Goal: Task Accomplishment & Management: Use online tool/utility

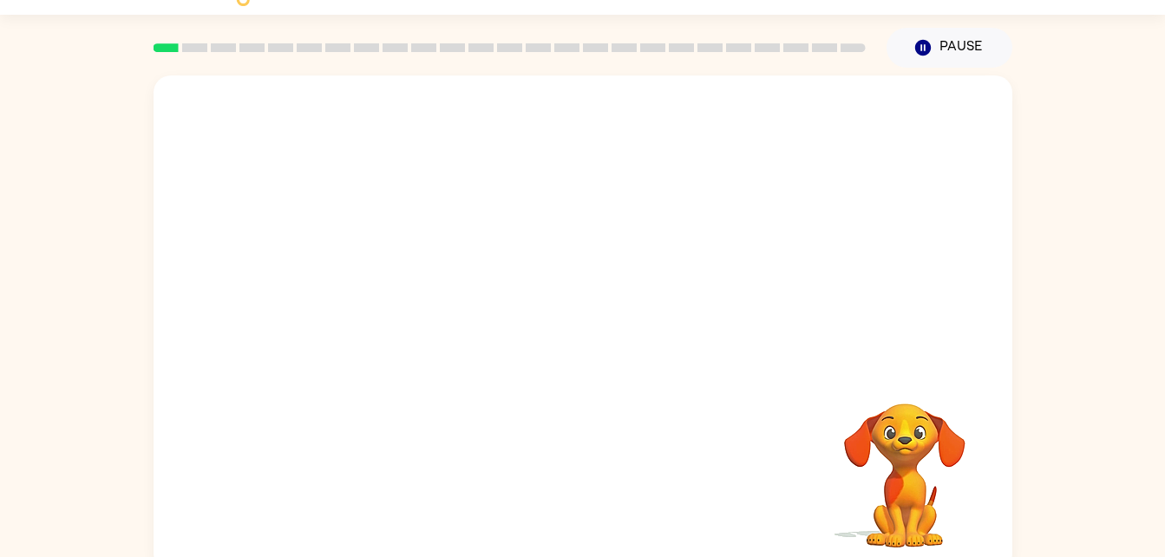
scroll to position [42, 0]
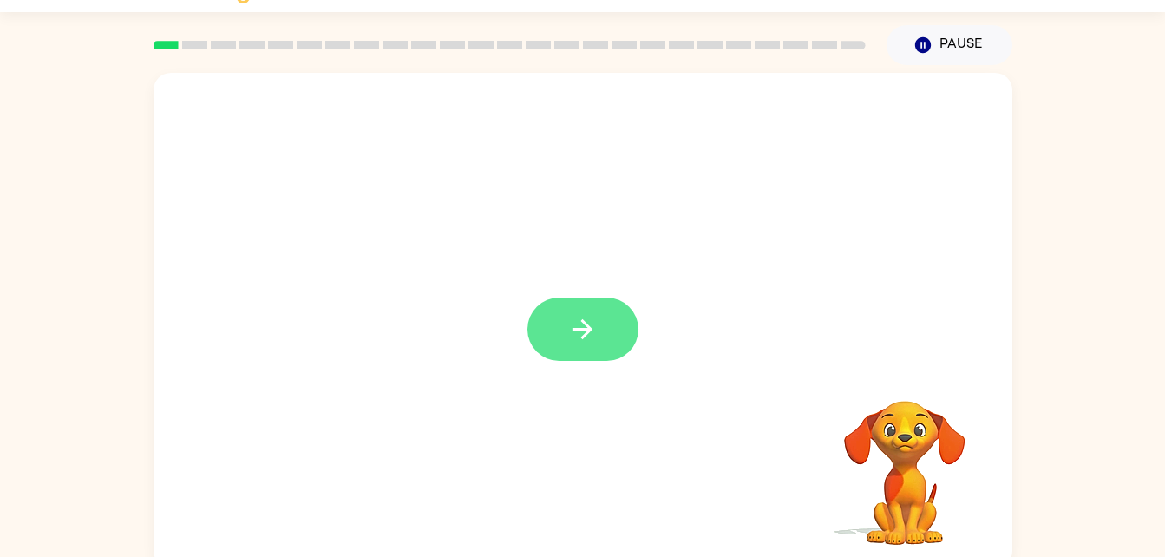
click at [589, 326] on icon "button" at bounding box center [583, 329] width 20 height 20
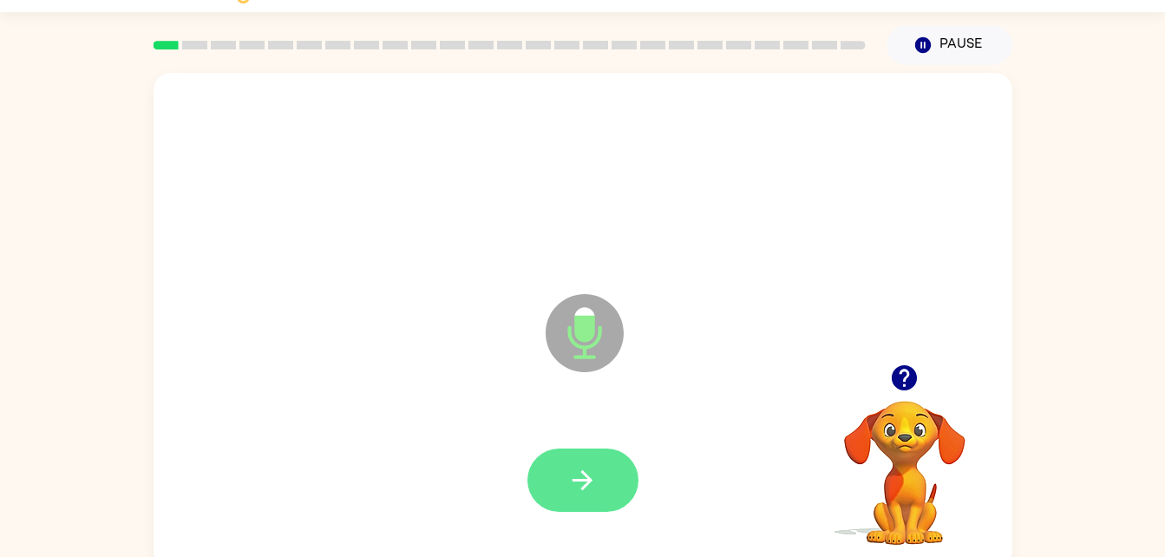
click at [580, 461] on button "button" at bounding box center [582, 480] width 111 height 63
click at [586, 484] on icon "button" at bounding box center [583, 480] width 20 height 20
click at [594, 505] on button "button" at bounding box center [582, 480] width 111 height 63
click at [589, 491] on icon "button" at bounding box center [582, 480] width 30 height 30
click at [573, 468] on icon "button" at bounding box center [582, 480] width 30 height 30
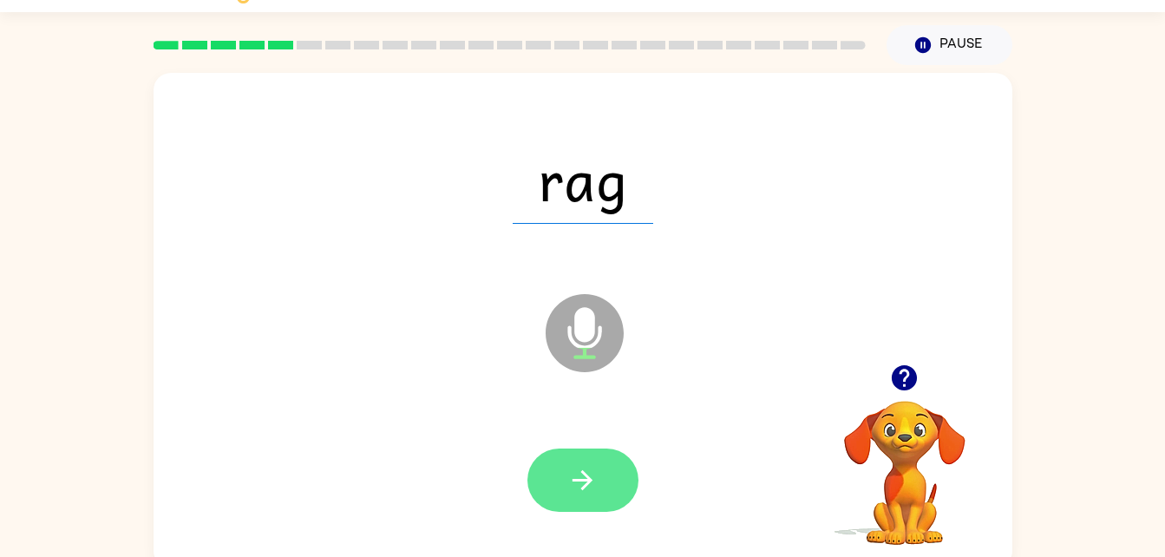
click at [581, 485] on icon "button" at bounding box center [582, 480] width 30 height 30
click at [600, 468] on button "button" at bounding box center [582, 480] width 111 height 63
click at [605, 477] on button "button" at bounding box center [582, 480] width 111 height 63
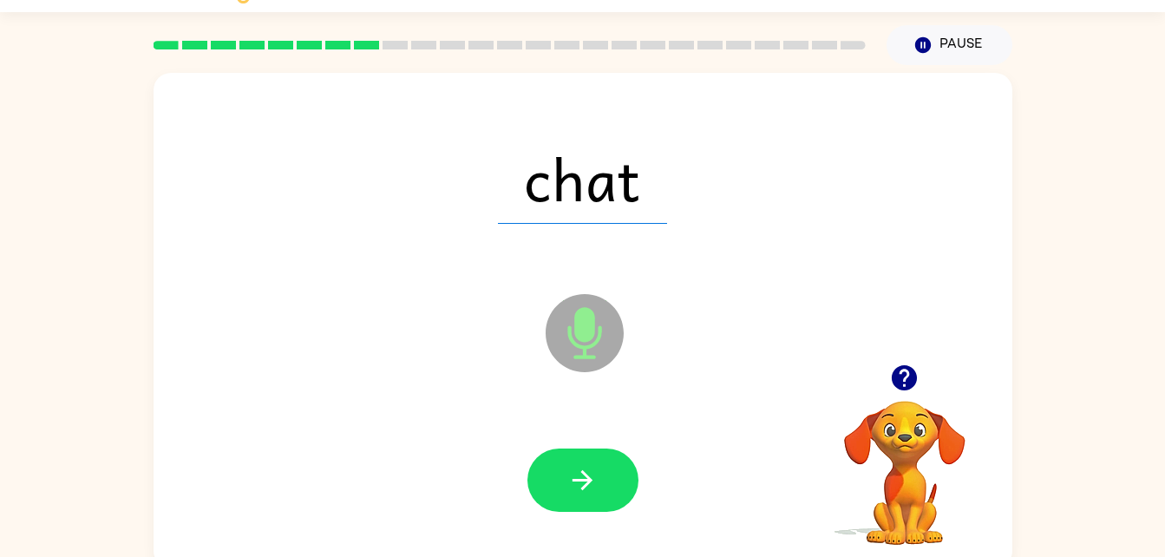
scroll to position [43, 0]
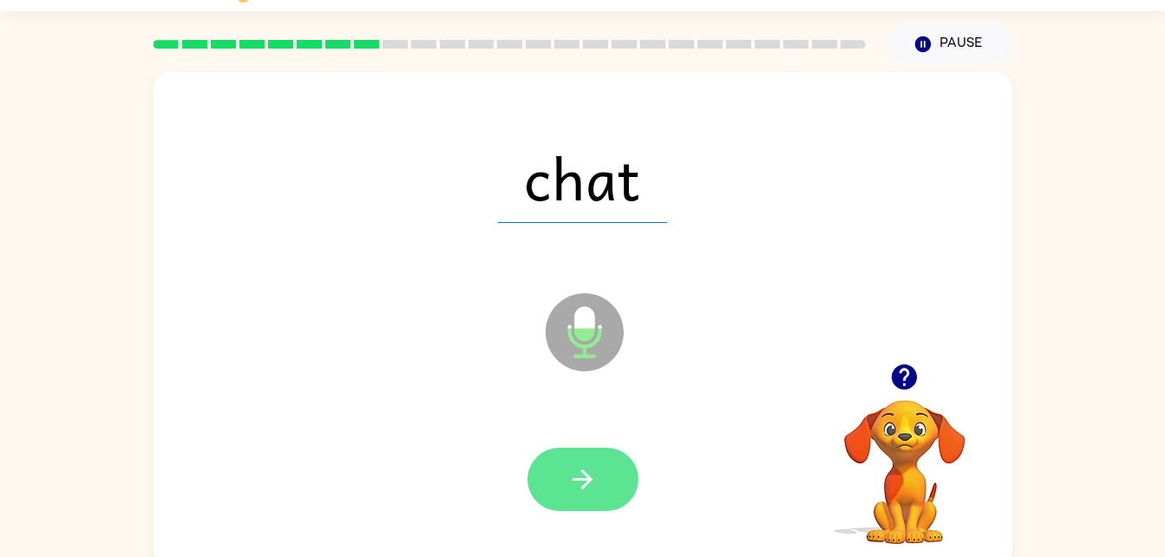
click at [599, 469] on button "button" at bounding box center [582, 479] width 111 height 63
click at [605, 463] on button "button" at bounding box center [582, 479] width 111 height 63
click at [562, 471] on button "button" at bounding box center [582, 479] width 111 height 63
click at [600, 499] on button "button" at bounding box center [582, 479] width 111 height 63
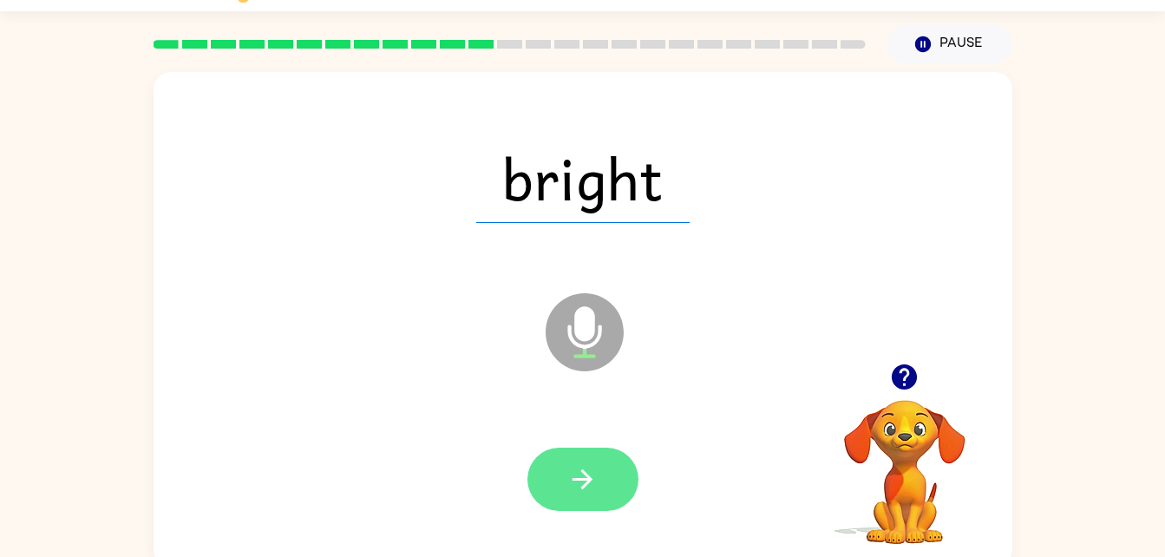
click at [562, 465] on button "button" at bounding box center [582, 479] width 111 height 63
click at [599, 480] on button "button" at bounding box center [582, 479] width 111 height 63
click at [561, 497] on button "button" at bounding box center [582, 479] width 111 height 63
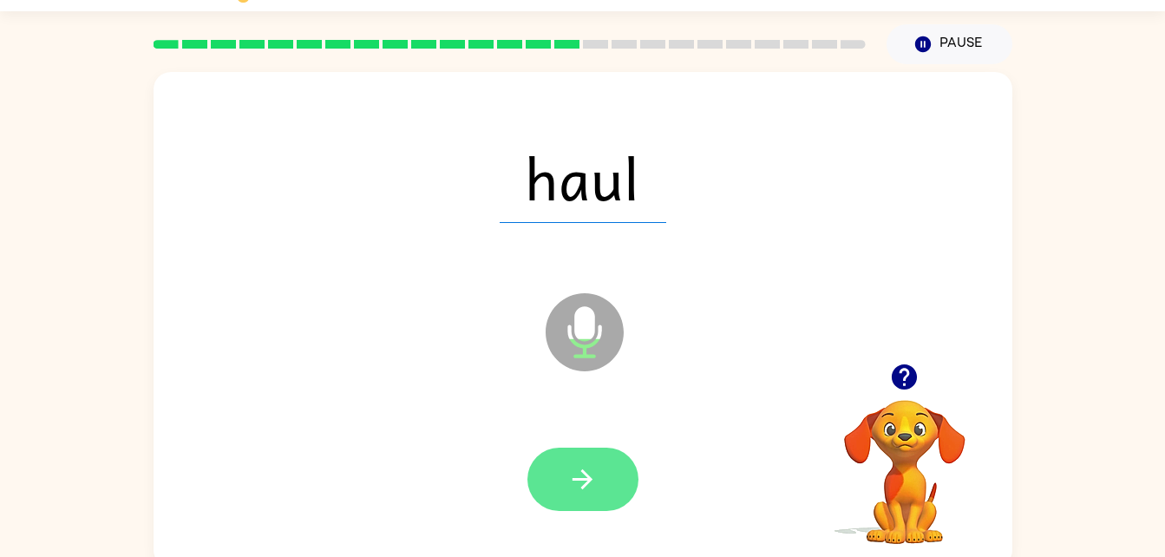
click at [630, 491] on button "button" at bounding box center [582, 479] width 111 height 63
click at [615, 488] on div at bounding box center [582, 479] width 111 height 63
click at [576, 499] on button "button" at bounding box center [582, 479] width 111 height 63
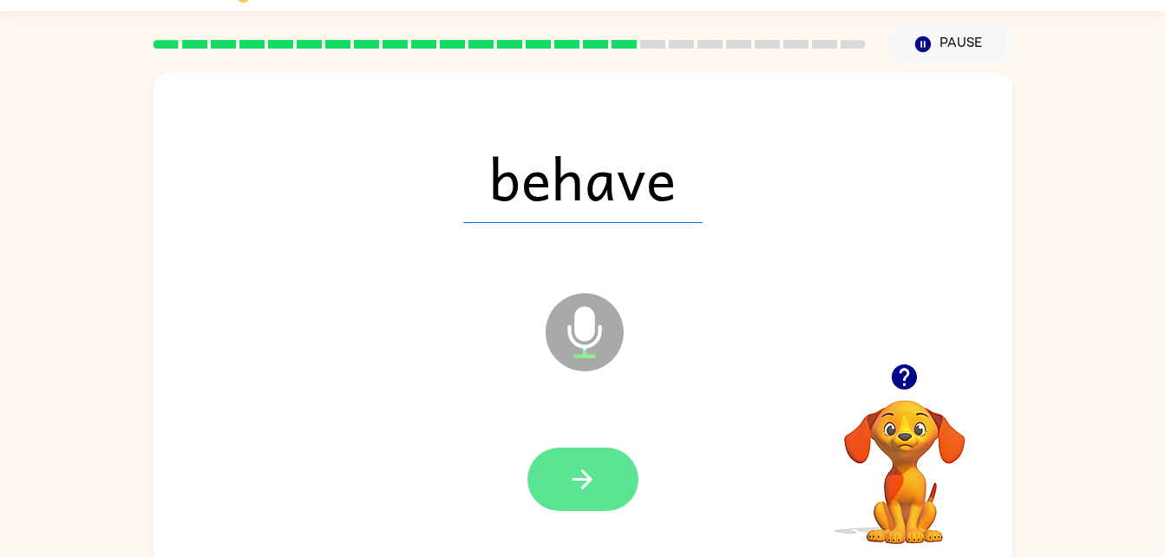
click at [612, 469] on button "button" at bounding box center [582, 479] width 111 height 63
click at [625, 481] on button "button" at bounding box center [582, 479] width 111 height 63
click at [602, 483] on button "button" at bounding box center [582, 479] width 111 height 63
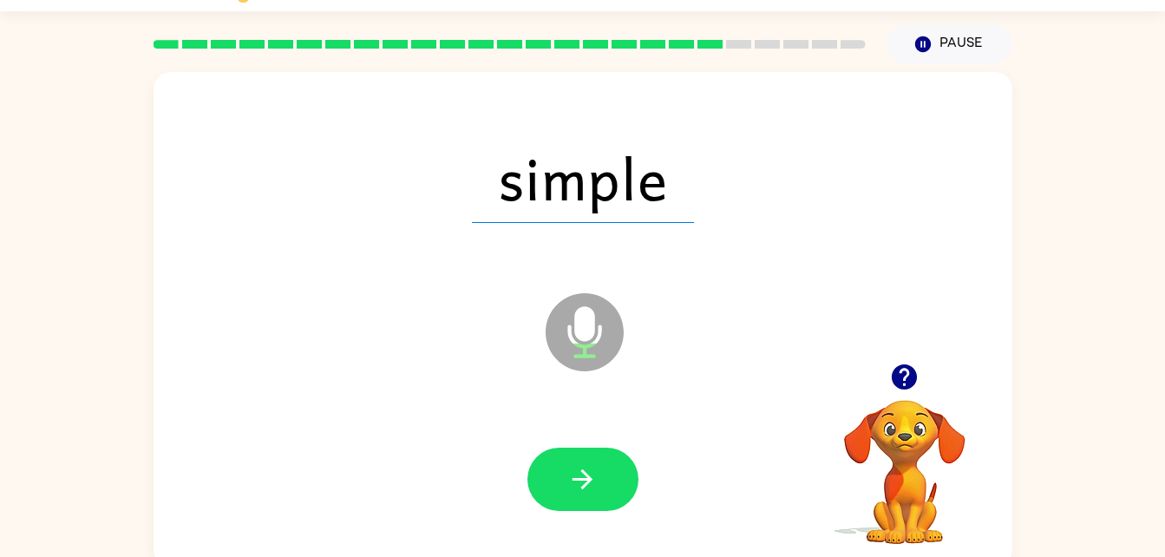
click at [626, 450] on div at bounding box center [582, 479] width 111 height 63
click at [611, 488] on button "button" at bounding box center [582, 479] width 111 height 63
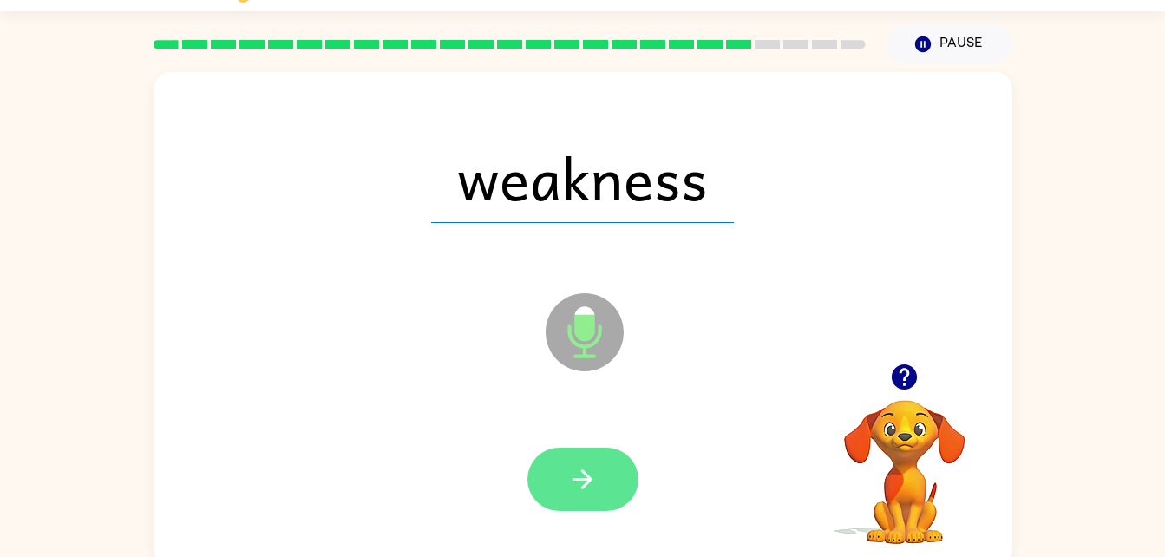
click at [605, 467] on button "button" at bounding box center [582, 479] width 111 height 63
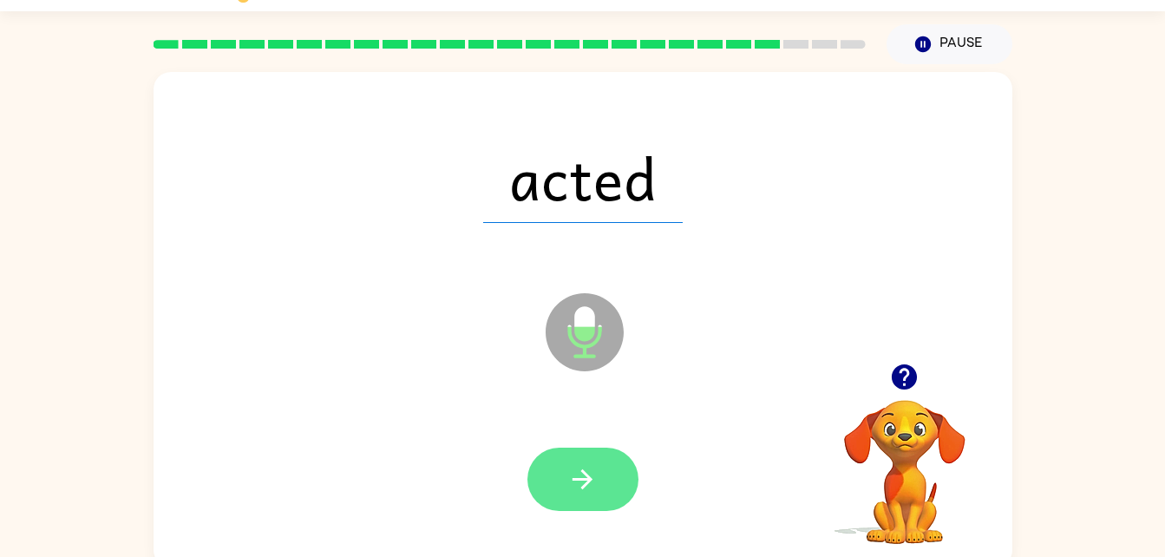
click at [603, 461] on button "button" at bounding box center [582, 479] width 111 height 63
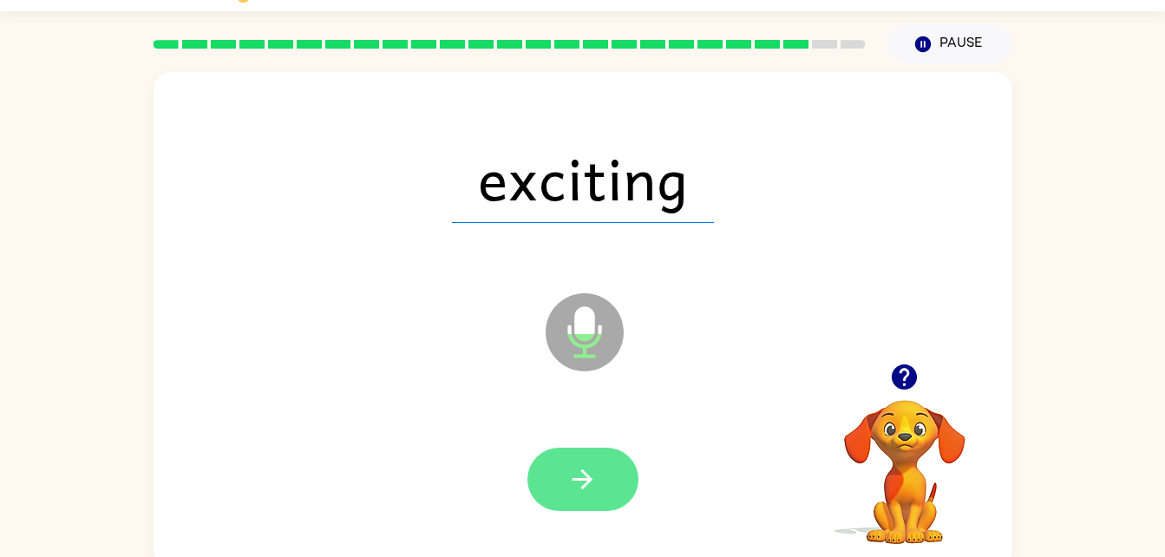
click at [606, 455] on button "button" at bounding box center [582, 479] width 111 height 63
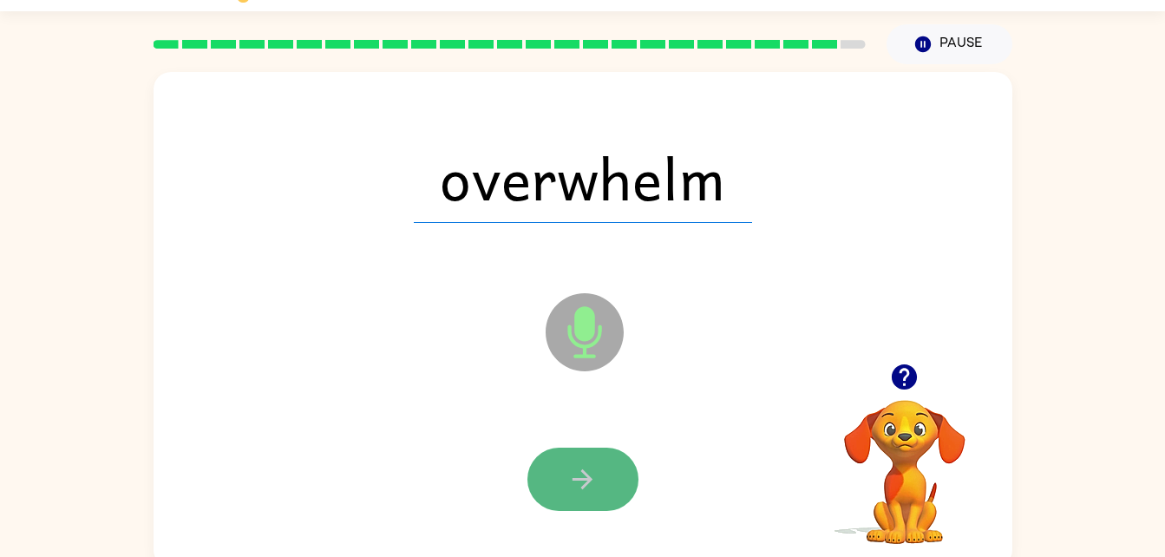
click at [590, 502] on button "button" at bounding box center [582, 479] width 111 height 63
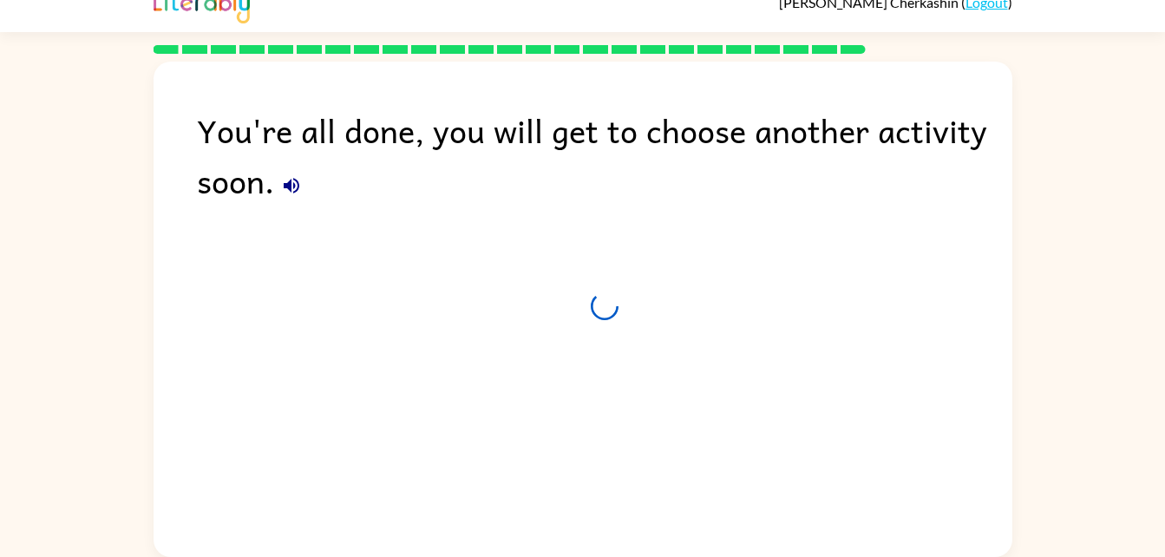
scroll to position [22, 0]
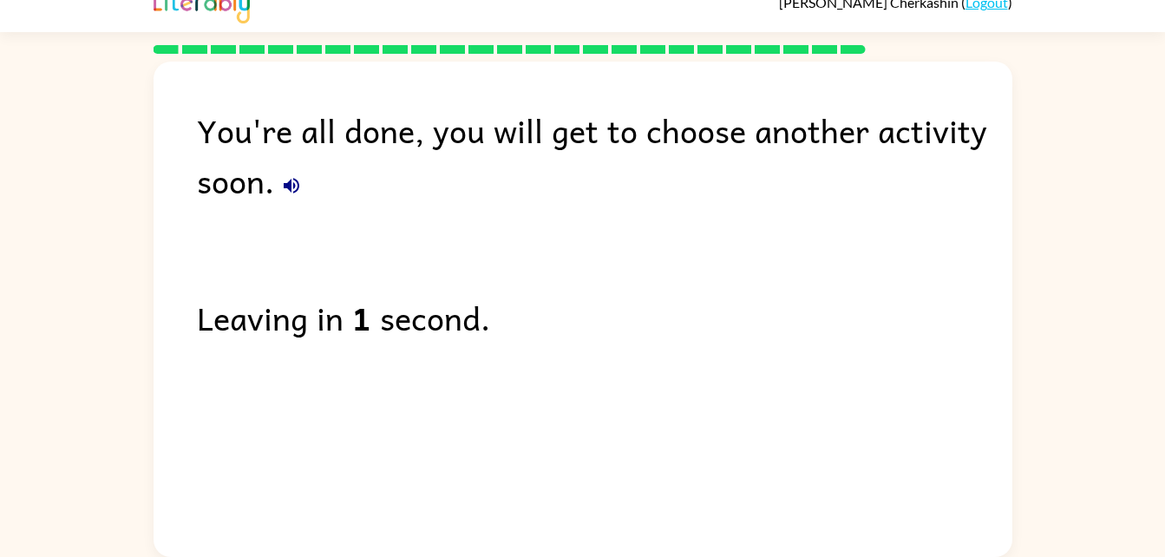
click at [306, 180] on button "button" at bounding box center [291, 185] width 35 height 35
click at [292, 180] on icon "button" at bounding box center [291, 185] width 21 height 21
click at [281, 173] on button "button" at bounding box center [291, 185] width 35 height 35
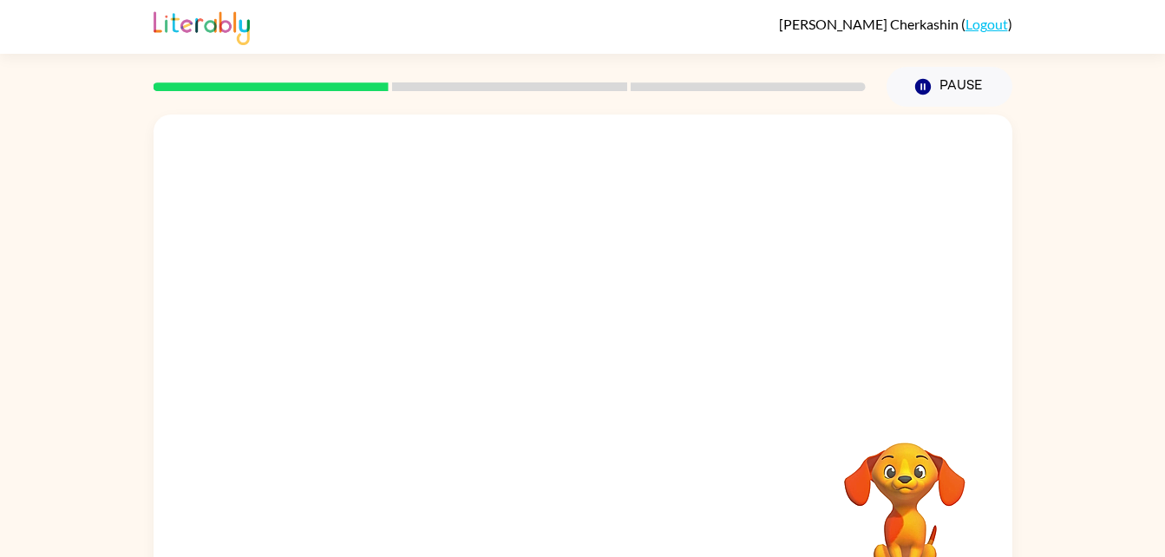
click at [270, 288] on div at bounding box center [583, 261] width 859 height 292
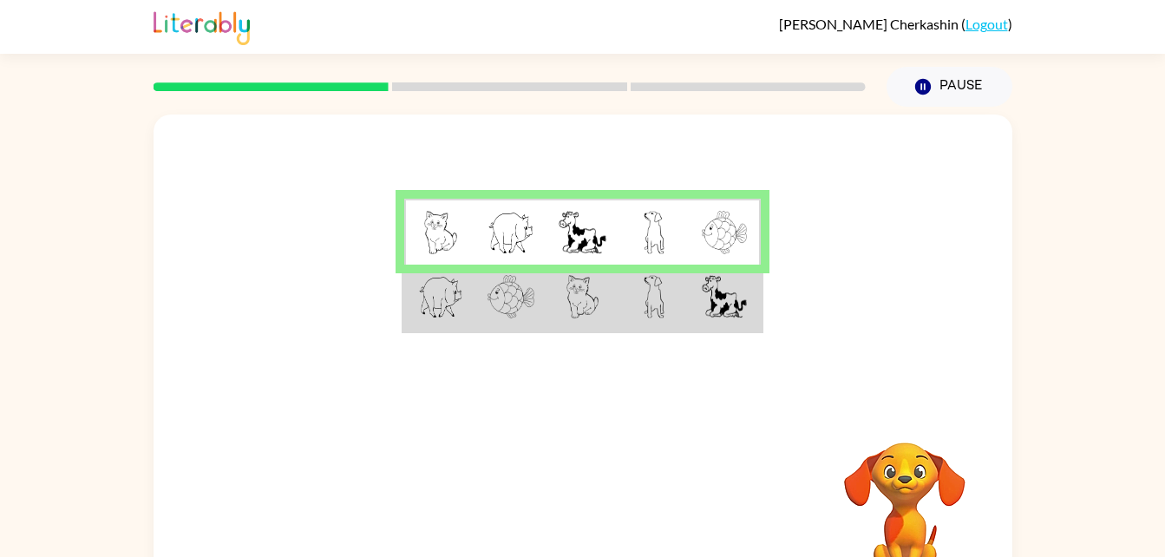
click at [467, 330] on td at bounding box center [439, 298] width 71 height 67
click at [499, 312] on img at bounding box center [511, 296] width 47 height 43
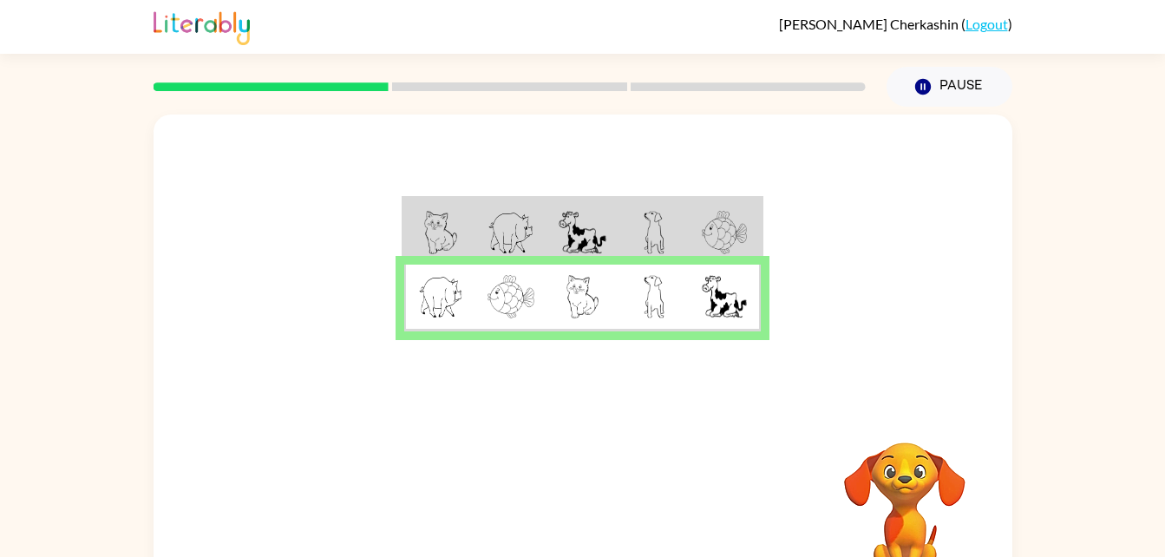
click at [487, 341] on div at bounding box center [583, 261] width 859 height 292
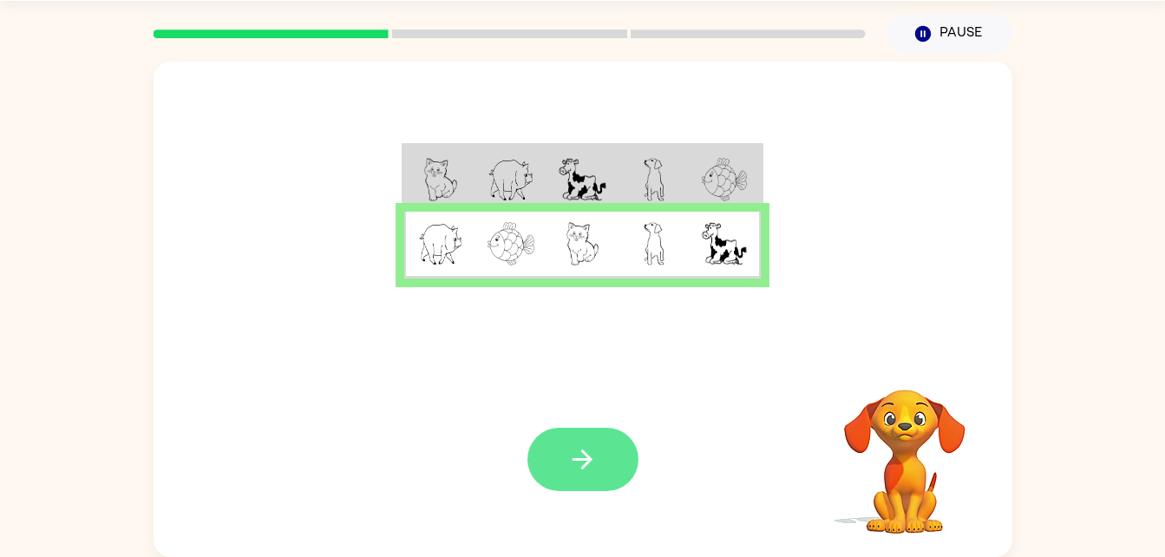
click at [588, 451] on icon "button" at bounding box center [582, 459] width 30 height 30
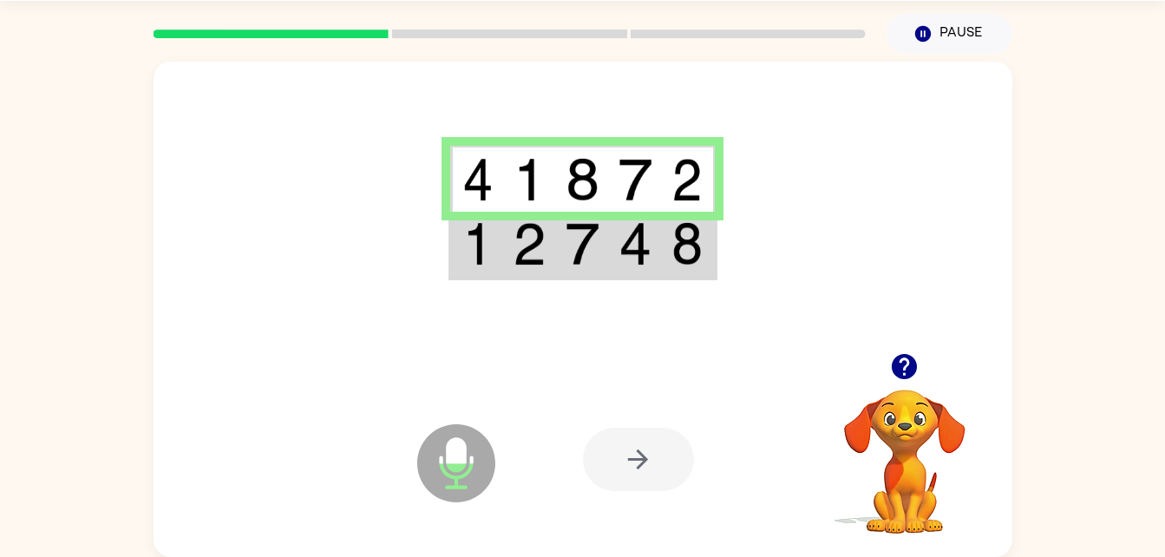
click at [538, 233] on img at bounding box center [529, 243] width 33 height 43
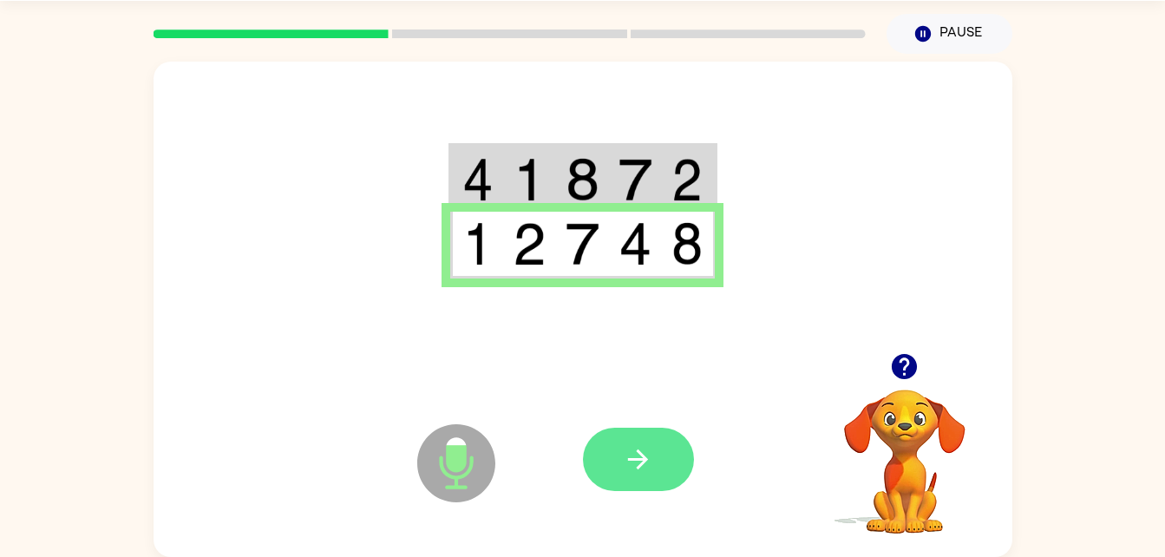
click at [678, 484] on button "button" at bounding box center [638, 459] width 111 height 63
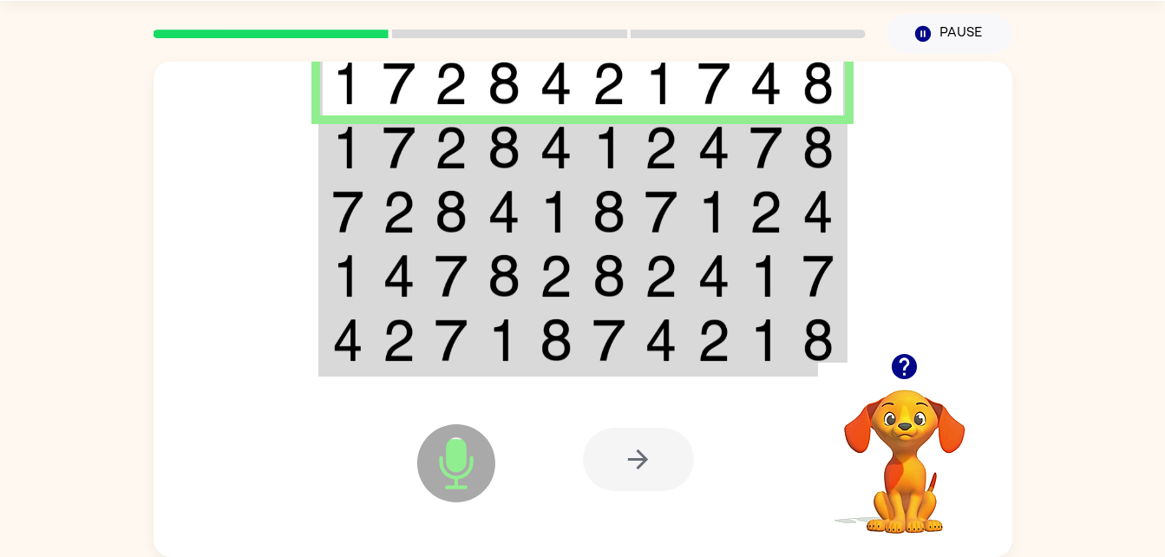
click at [416, 149] on td at bounding box center [399, 147] width 53 height 64
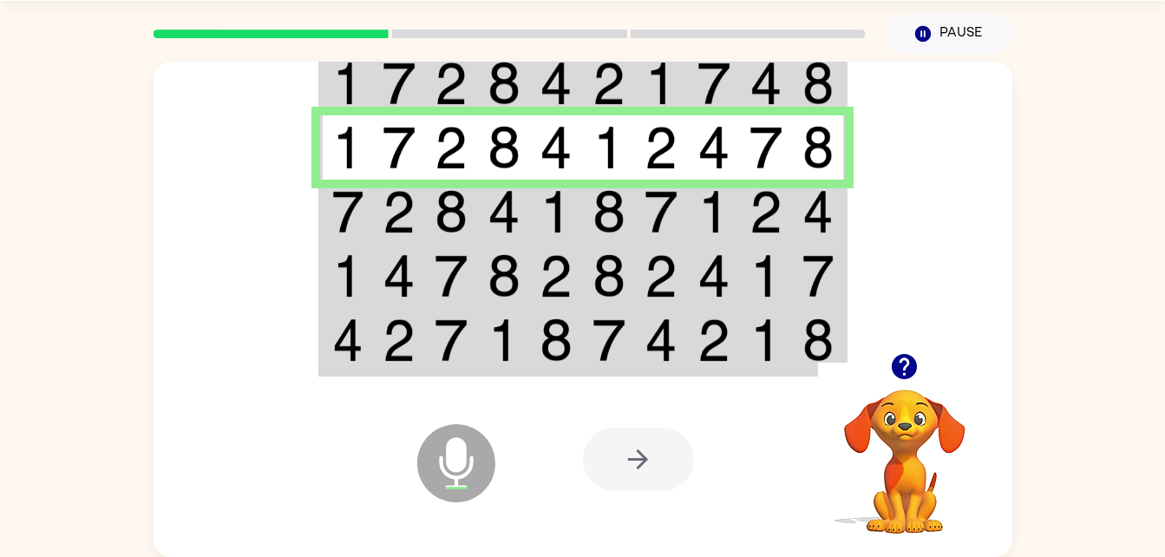
click at [434, 217] on td at bounding box center [451, 212] width 53 height 64
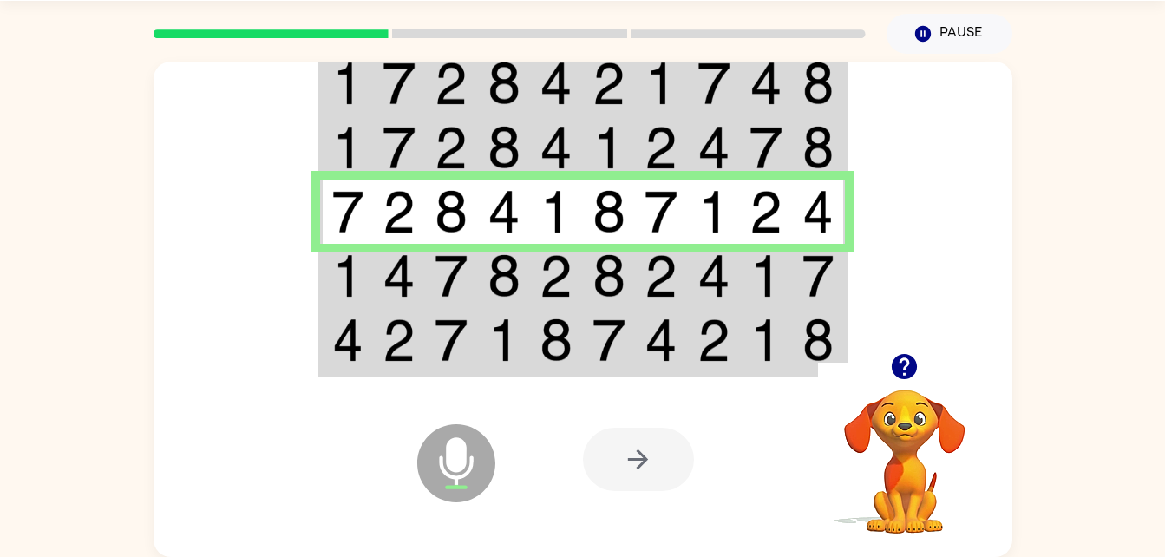
click at [386, 280] on img at bounding box center [399, 275] width 33 height 43
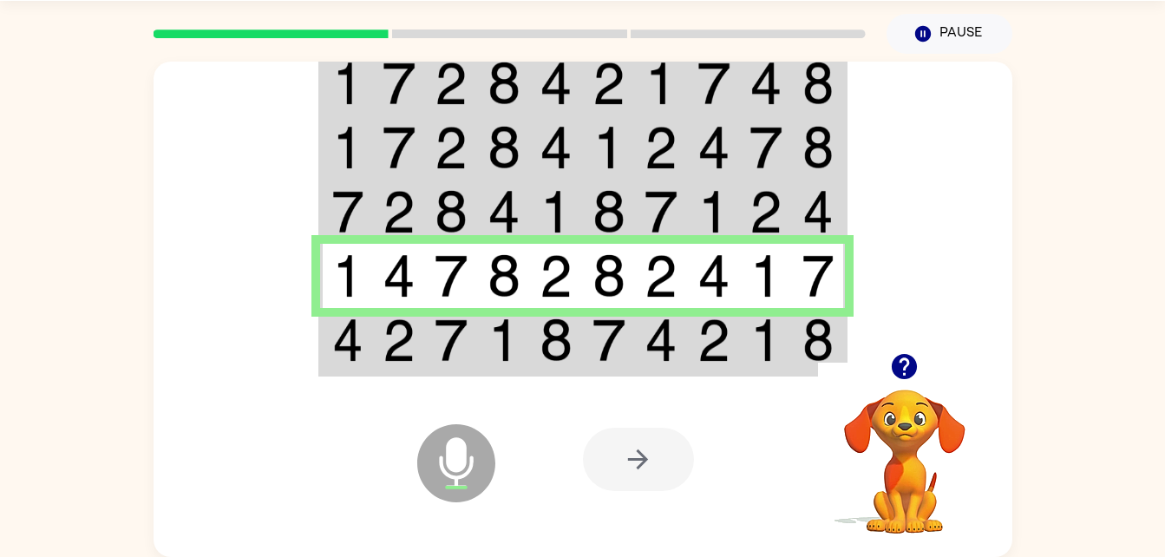
click at [642, 348] on td at bounding box center [661, 341] width 53 height 67
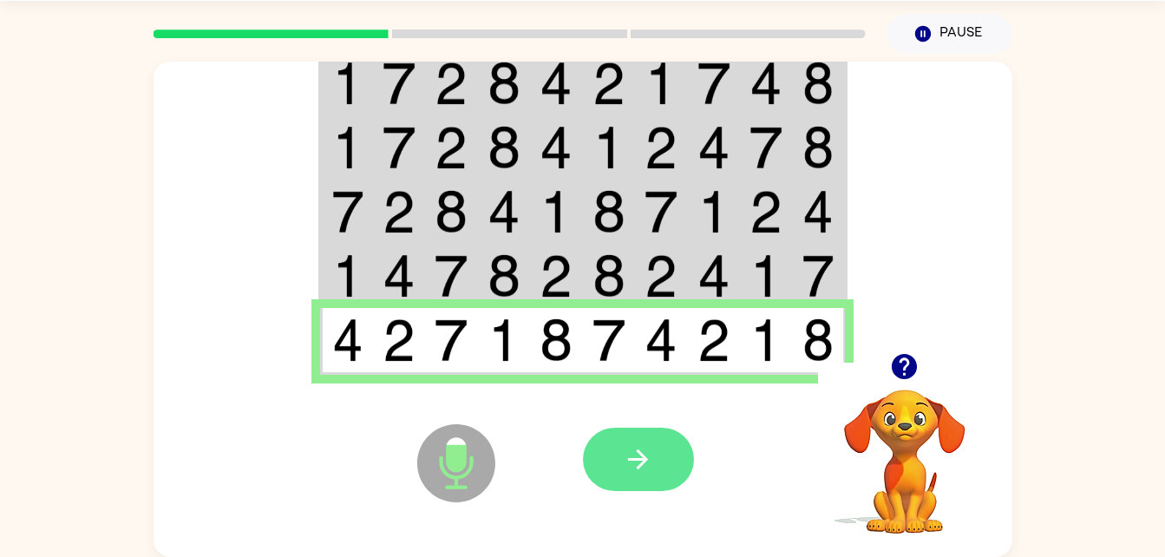
click at [638, 448] on icon "button" at bounding box center [638, 459] width 30 height 30
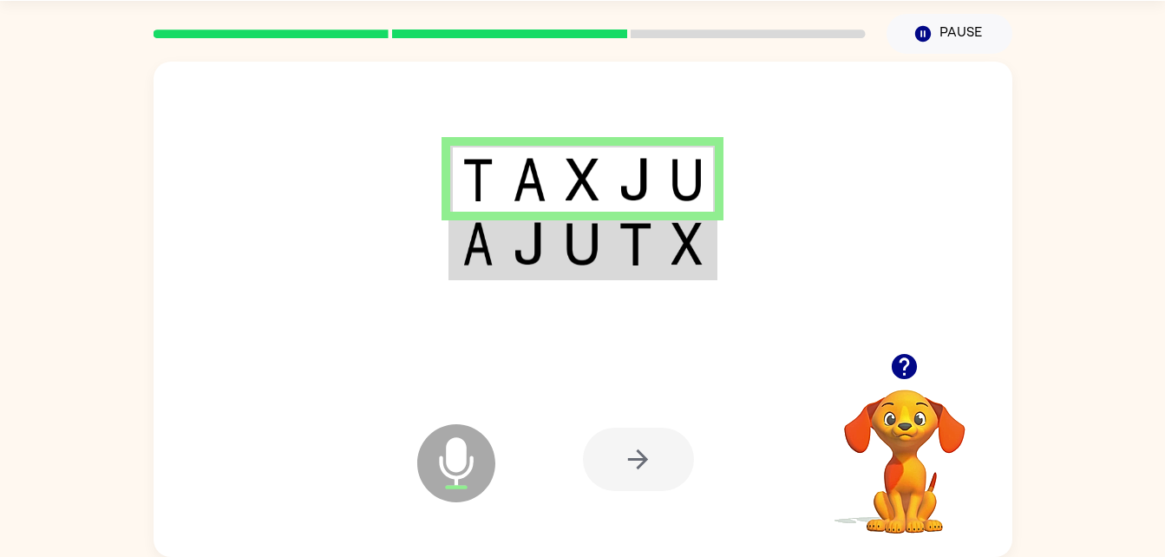
click at [683, 244] on img at bounding box center [687, 243] width 31 height 43
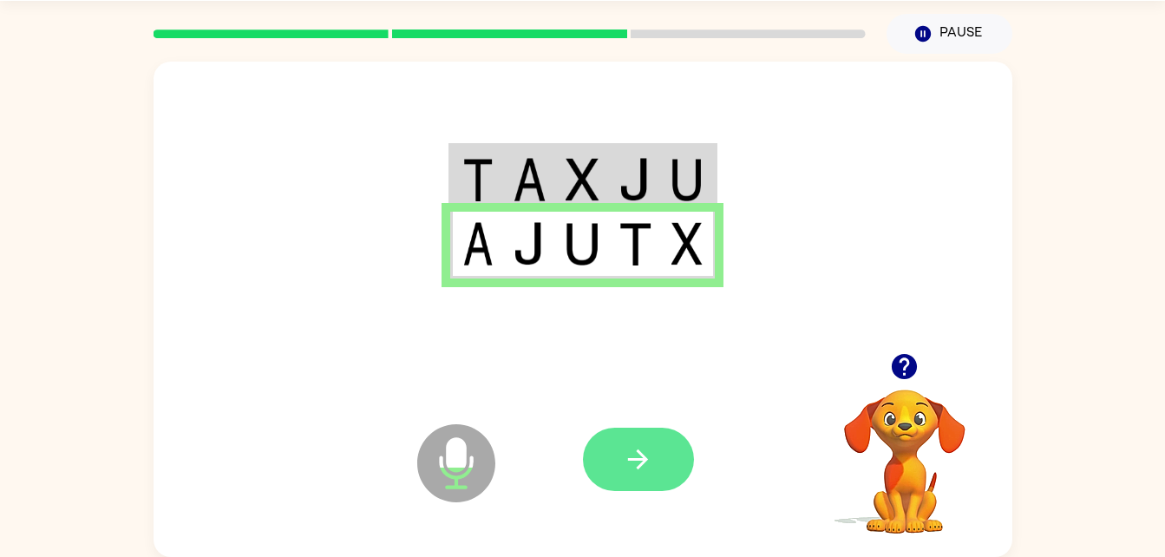
click at [654, 429] on button "button" at bounding box center [638, 459] width 111 height 63
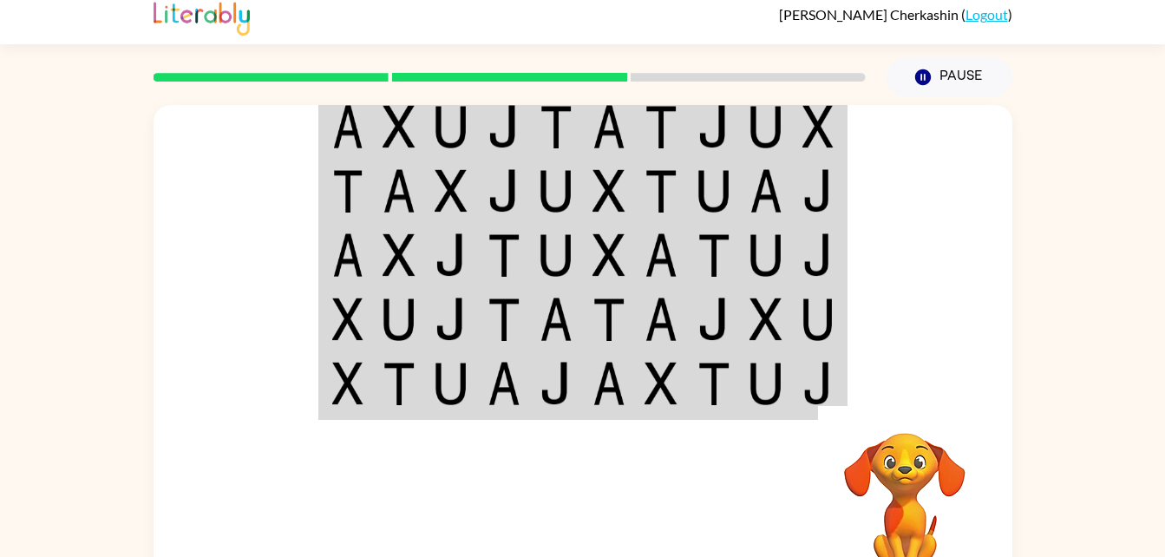
scroll to position [1, 0]
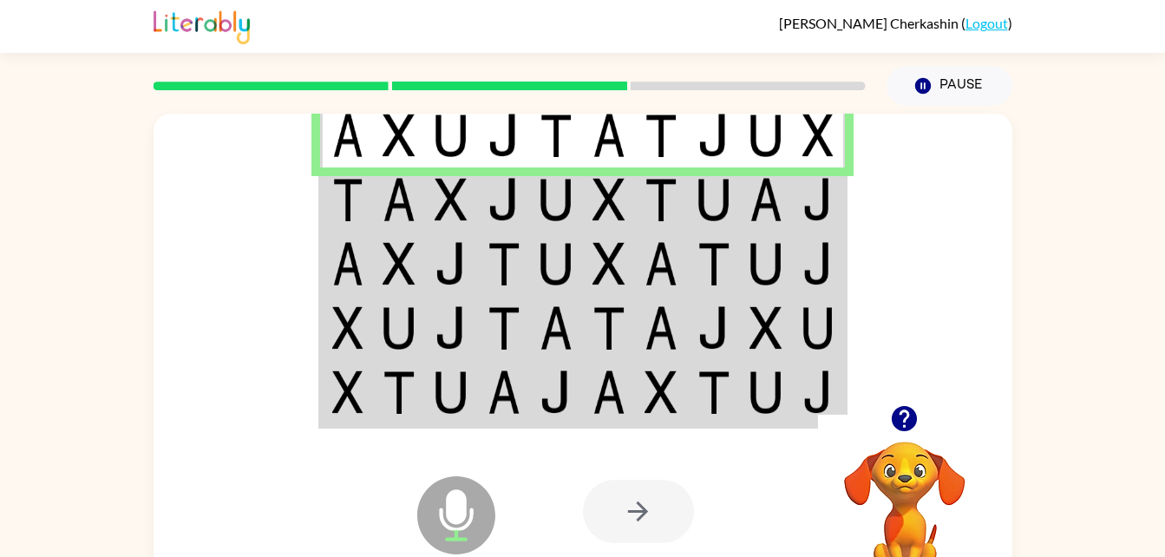
click at [586, 187] on td at bounding box center [609, 199] width 53 height 64
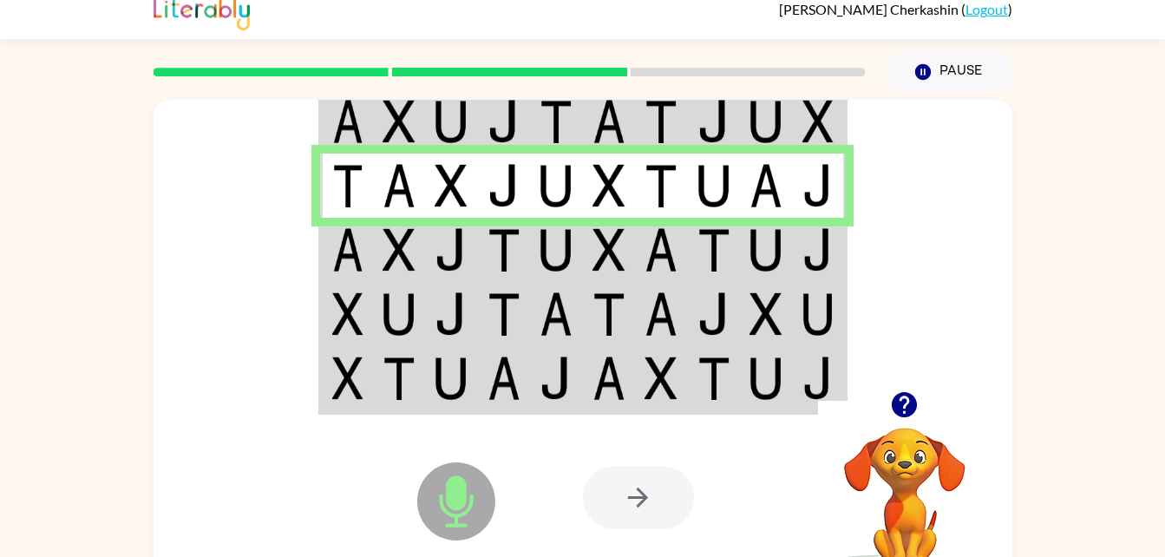
scroll to position [22, 0]
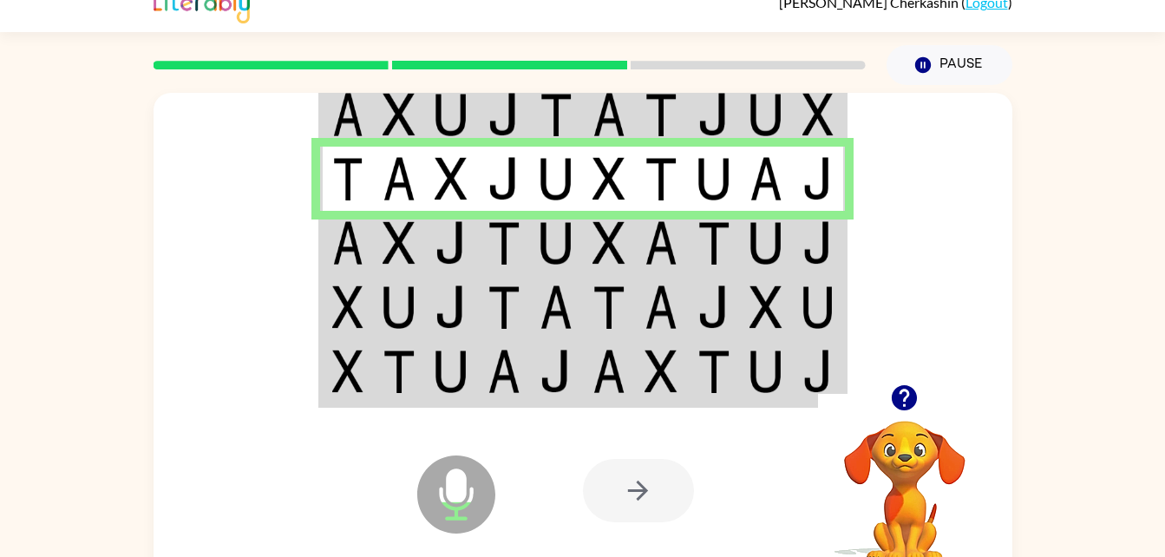
click at [603, 252] on img at bounding box center [609, 242] width 33 height 43
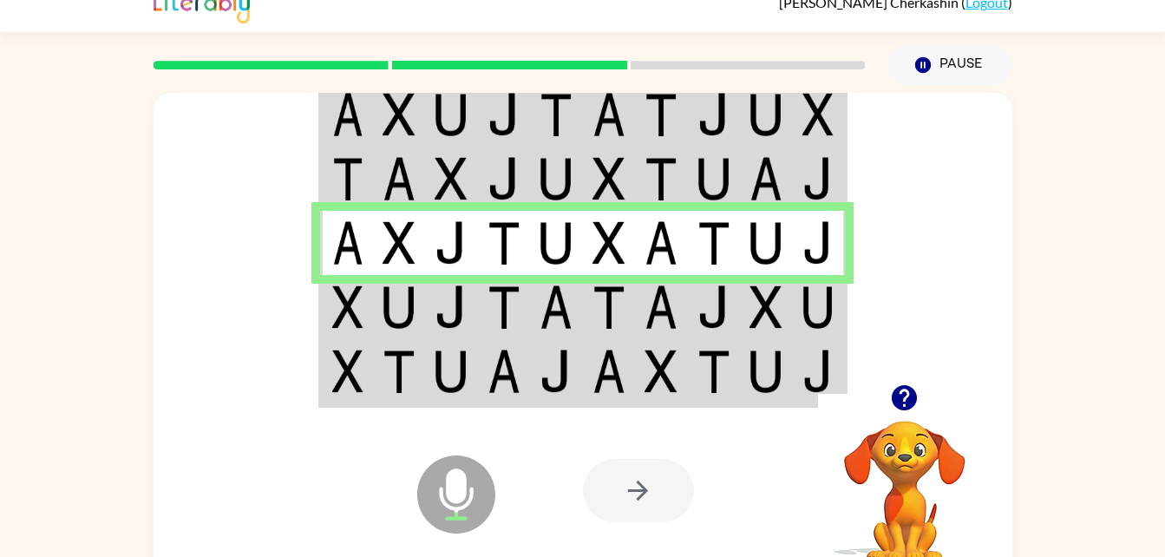
click at [684, 328] on td at bounding box center [661, 307] width 53 height 64
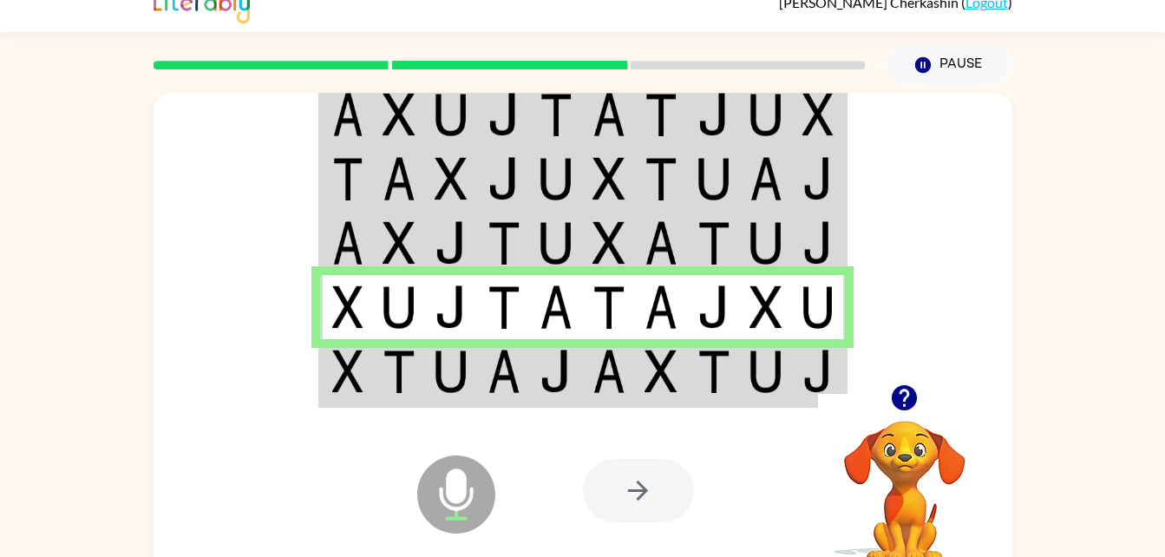
click at [772, 367] on img at bounding box center [766, 371] width 33 height 43
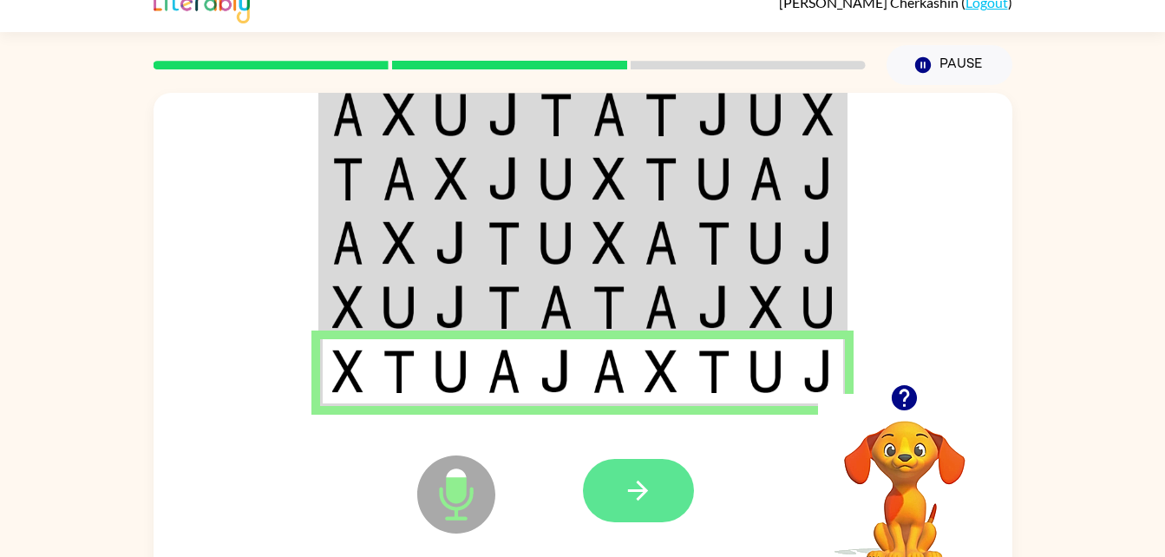
click at [645, 488] on icon "button" at bounding box center [638, 491] width 20 height 20
